Goal: Information Seeking & Learning: Learn about a topic

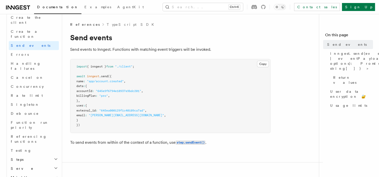
scroll to position [396, 0]
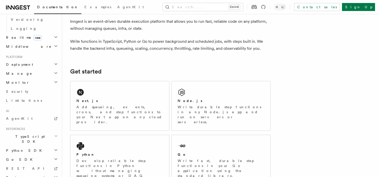
scroll to position [50, 0]
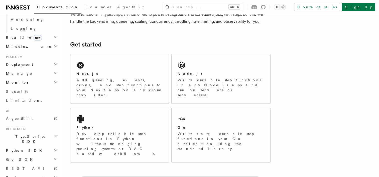
click at [49, 132] on h2 "TypeScript SDK" at bounding box center [31, 139] width 55 height 14
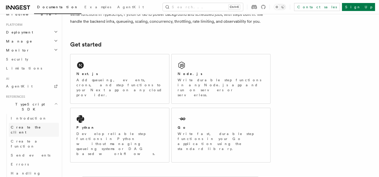
scroll to position [283, 0]
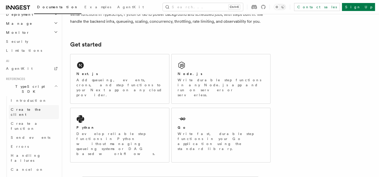
click at [32, 108] on span "Create the client" at bounding box center [26, 112] width 30 height 9
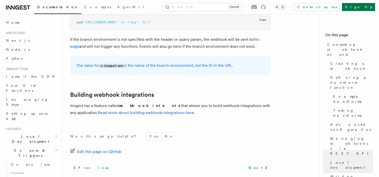
scroll to position [1744, 0]
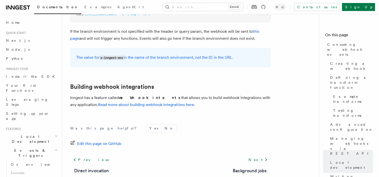
click at [114, 94] on p "Inngest has a feature called webhook intents that allows you to build webhook i…" at bounding box center [170, 101] width 200 height 14
click at [115, 102] on link "Read more about building webhook integrations here" at bounding box center [146, 104] width 96 height 5
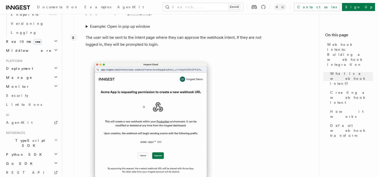
scroll to position [233, 0]
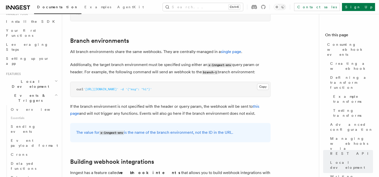
scroll to position [83, 0]
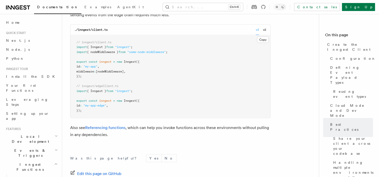
scroll to position [1075, 0]
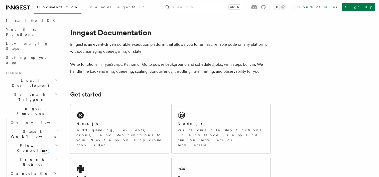
scroll to position [75, 0]
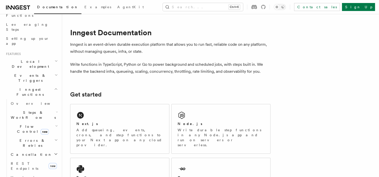
click at [55, 124] on icon "button" at bounding box center [56, 126] width 3 height 4
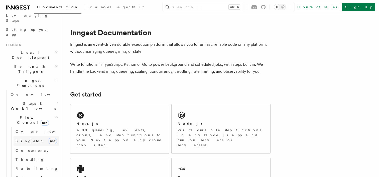
scroll to position [100, 0]
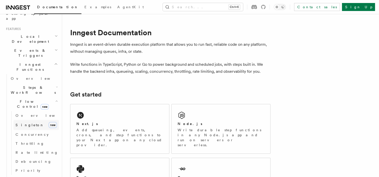
click at [30, 151] on span "Rate limiting" at bounding box center [37, 153] width 43 height 4
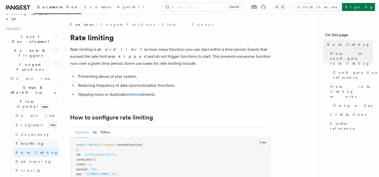
click at [26, 139] on link "Throttling" at bounding box center [36, 143] width 45 height 9
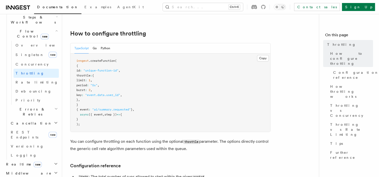
scroll to position [225, 0]
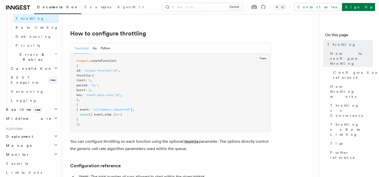
click at [27, 132] on h2 "Deployment" at bounding box center [31, 136] width 55 height 9
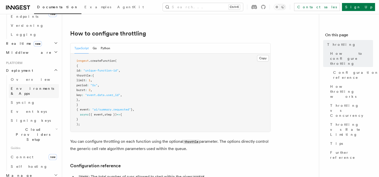
scroll to position [300, 0]
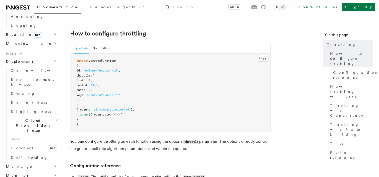
click at [24, 162] on h2 "Manage" at bounding box center [31, 166] width 55 height 9
click at [29, 143] on link "Connect new" at bounding box center [34, 148] width 50 height 10
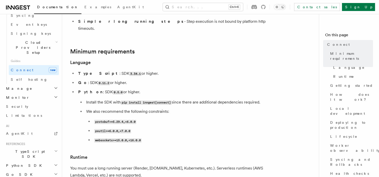
scroll to position [150, 0]
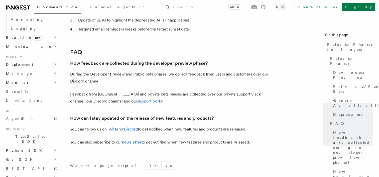
scroll to position [954, 0]
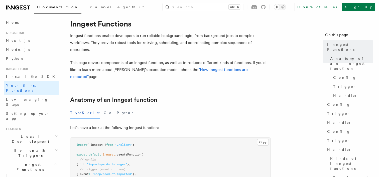
scroll to position [25, 0]
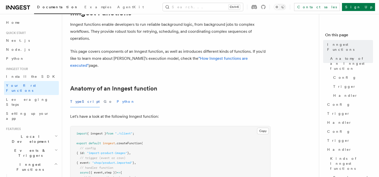
click at [117, 96] on button "Python" at bounding box center [126, 101] width 18 height 11
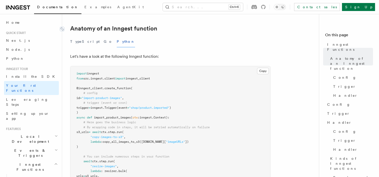
scroll to position [75, 0]
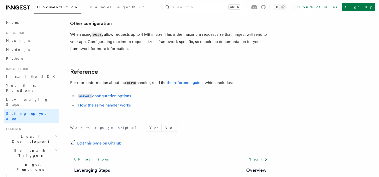
scroll to position [420, 0]
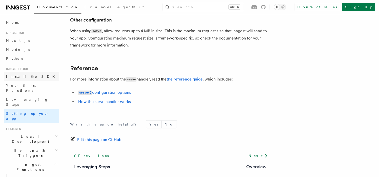
click at [40, 73] on link "Install the SDK" at bounding box center [31, 76] width 55 height 9
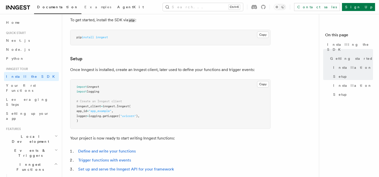
scroll to position [150, 0]
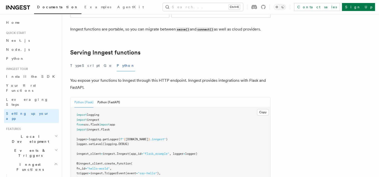
scroll to position [178, 0]
